Goal: Browse casually: Explore the website without a specific task or goal

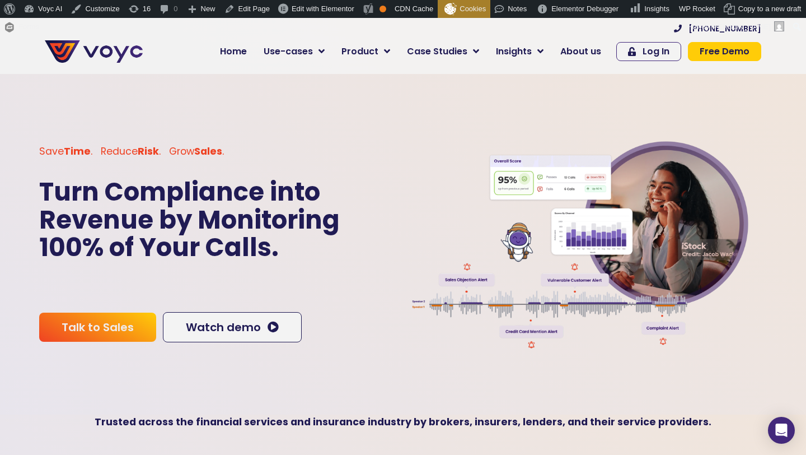
click at [340, 189] on p "Turn Compliance into Revenue by Monitoring 100% of Your Calls." at bounding box center [219, 219] width 361 height 83
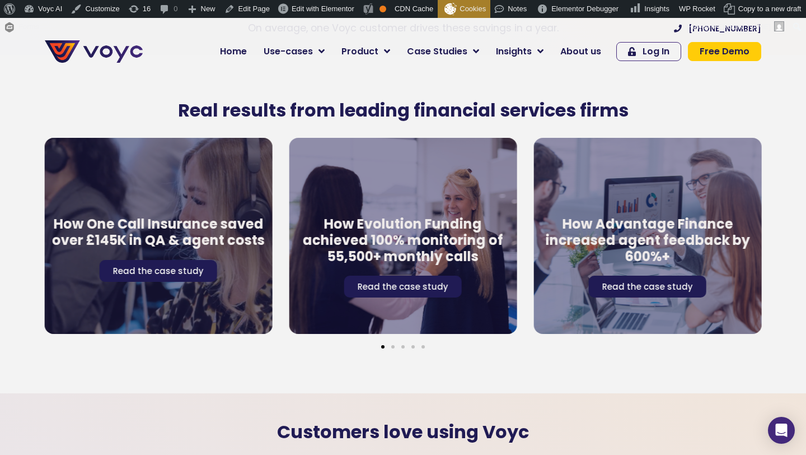
scroll to position [1859, 0]
click at [393, 344] on span "Go to slide 2" at bounding box center [392, 345] width 3 height 3
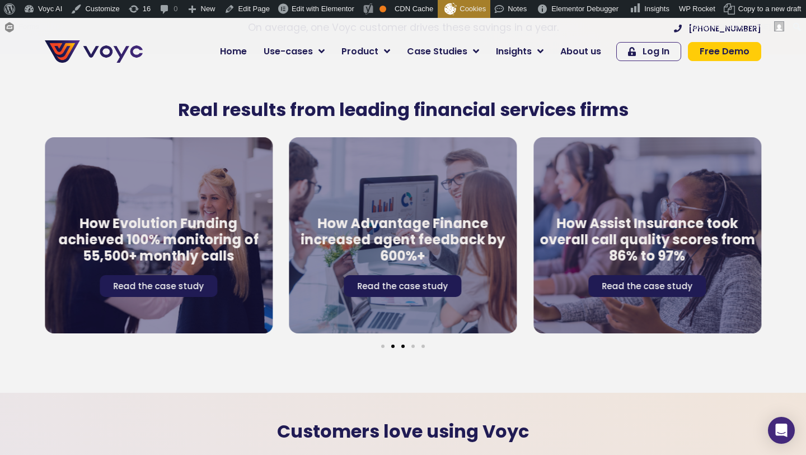
click at [403, 344] on span "Go to slide 3" at bounding box center [403, 345] width 3 height 3
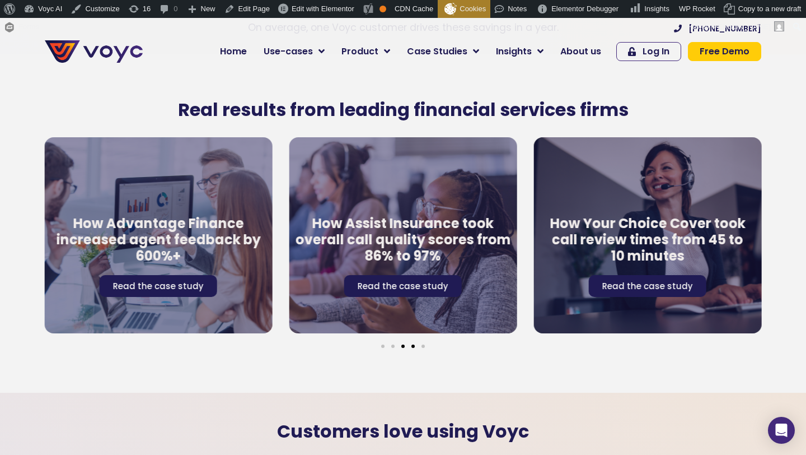
click at [413, 344] on span "Go to slide 4" at bounding box center [413, 345] width 3 height 3
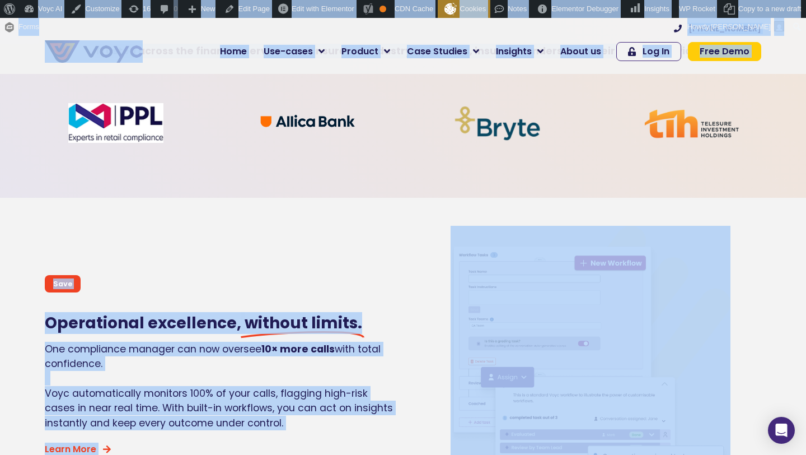
scroll to position [123, 0]
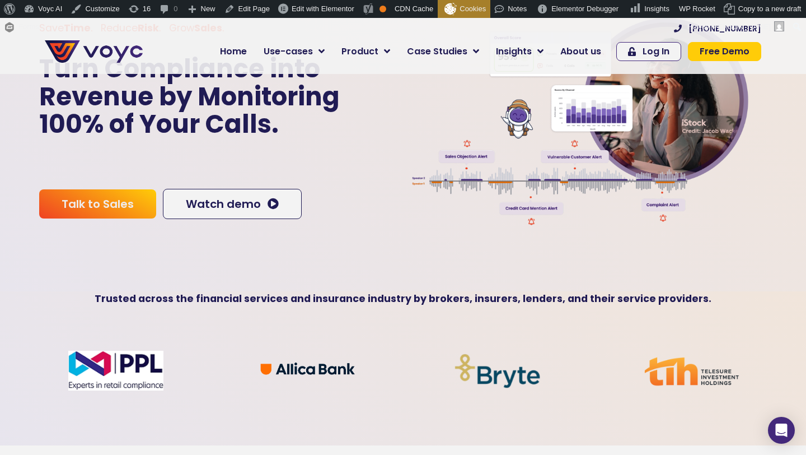
click at [341, 133] on p "Turn Compliance into Revenue by Monitoring 100% of Your Calls." at bounding box center [219, 96] width 361 height 83
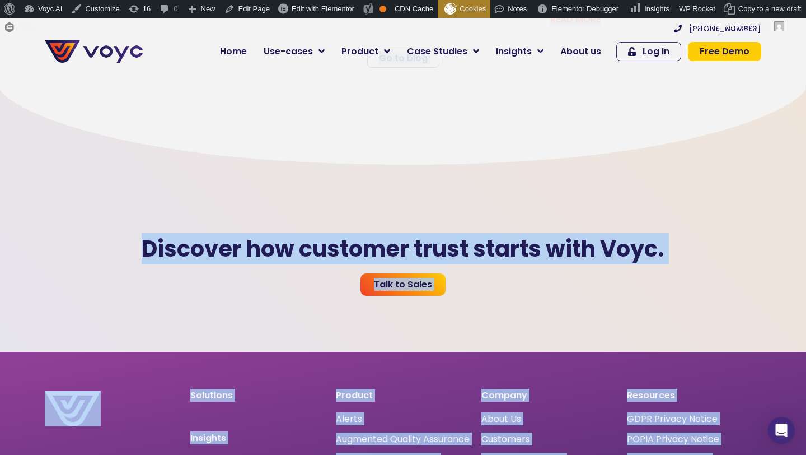
scroll to position [2981, 0]
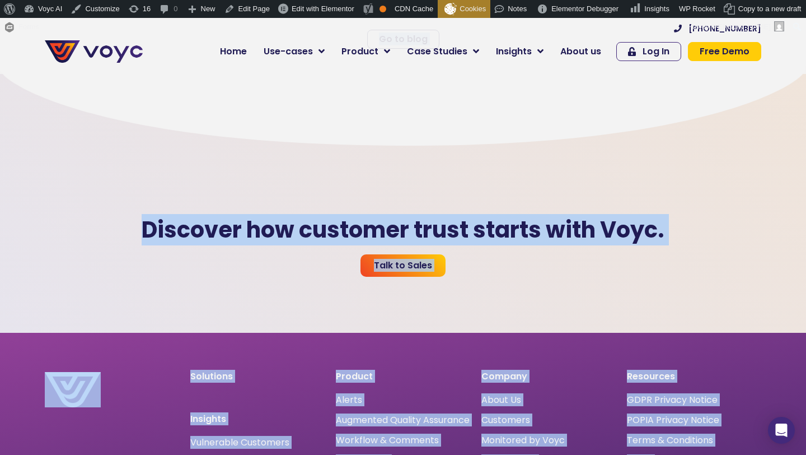
drag, startPoint x: 30, startPoint y: 148, endPoint x: 697, endPoint y: 454, distance: 733.7
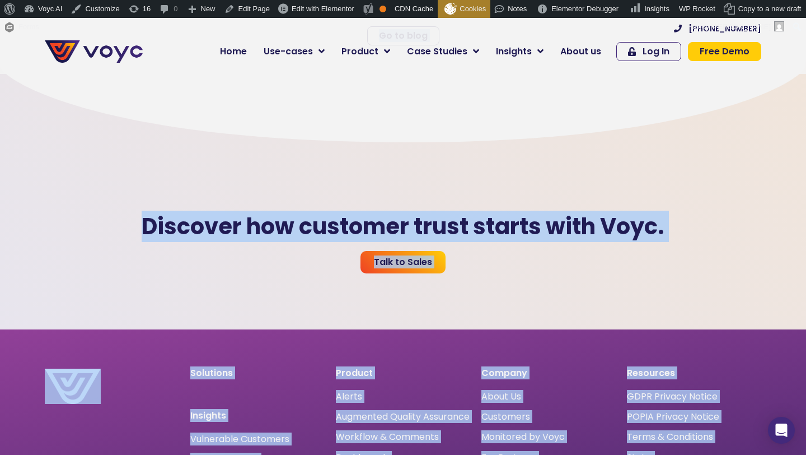
copy body "Save Time . Reduce Risk . Grow Sales . Turn Compliance into Revenue by Monitori…"
click at [386, 160] on div at bounding box center [403, 145] width 638 height 111
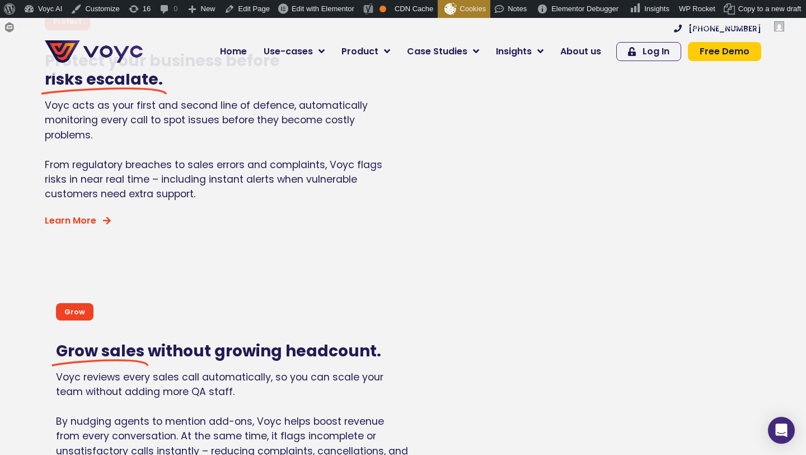
scroll to position [731, 0]
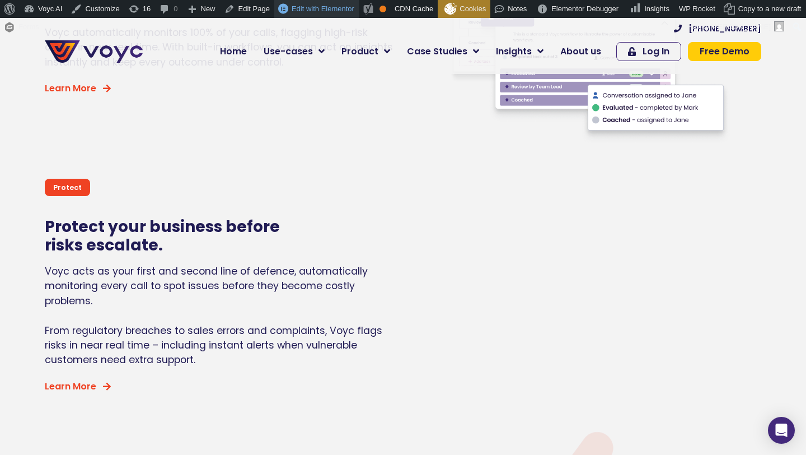
click at [308, 9] on span "Edit with Elementor" at bounding box center [323, 8] width 63 height 8
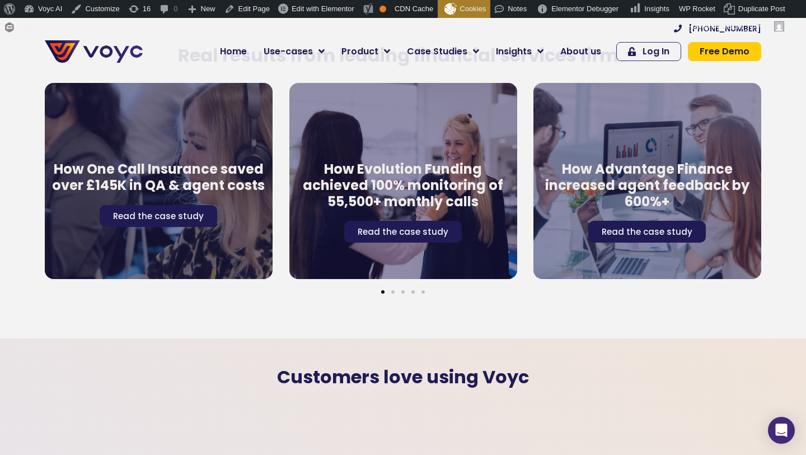
scroll to position [1767, 0]
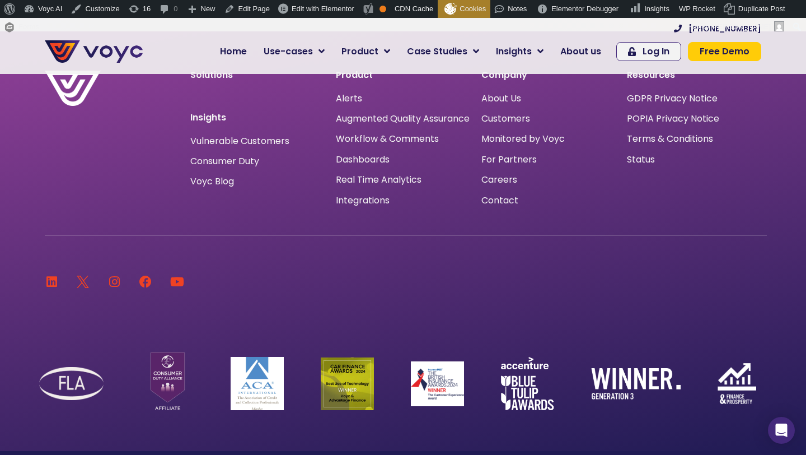
scroll to position [3294, 0]
